Goal: Navigation & Orientation: Find specific page/section

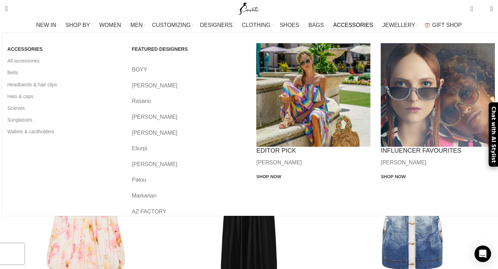
click at [338, 24] on span "ACCESSORIES" at bounding box center [353, 25] width 40 height 7
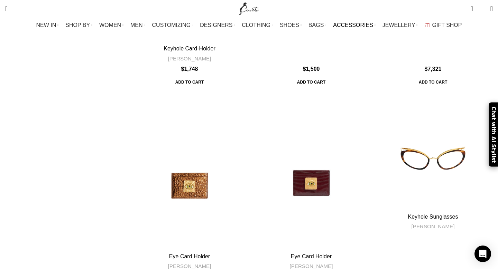
scroll to position [733, 0]
